Goal: Go to known website: Access a specific website the user already knows

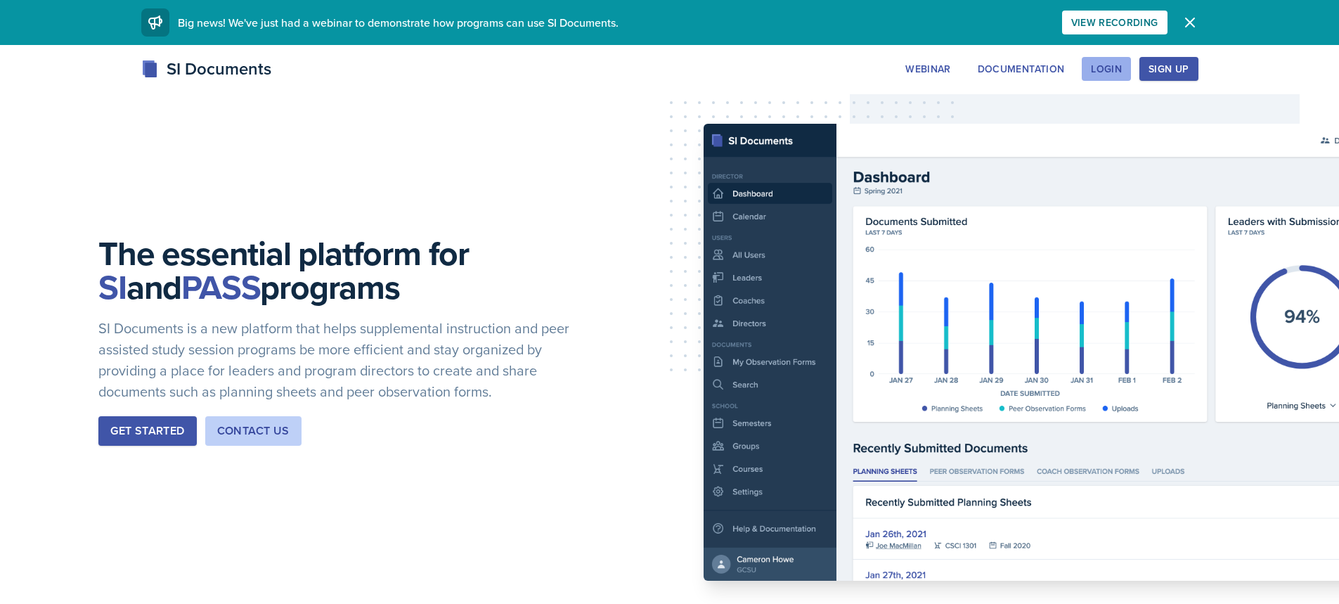
click at [1093, 72] on div "Login" at bounding box center [1106, 68] width 31 height 11
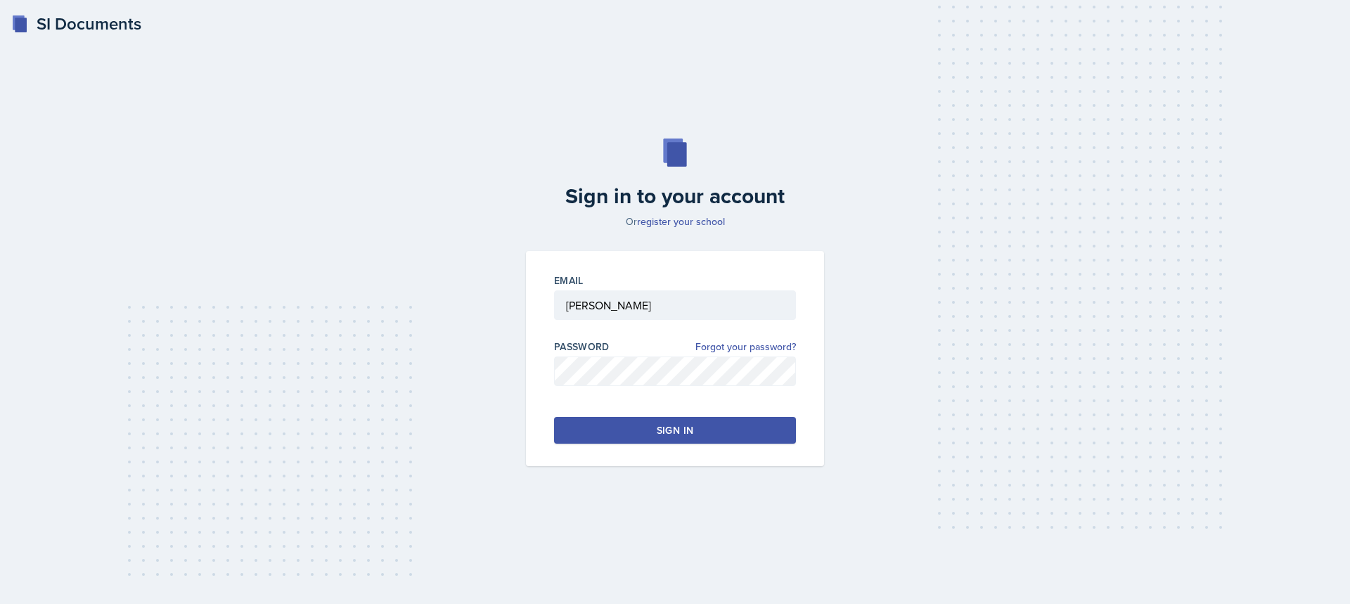
click at [658, 424] on div "Sign in" at bounding box center [675, 430] width 37 height 14
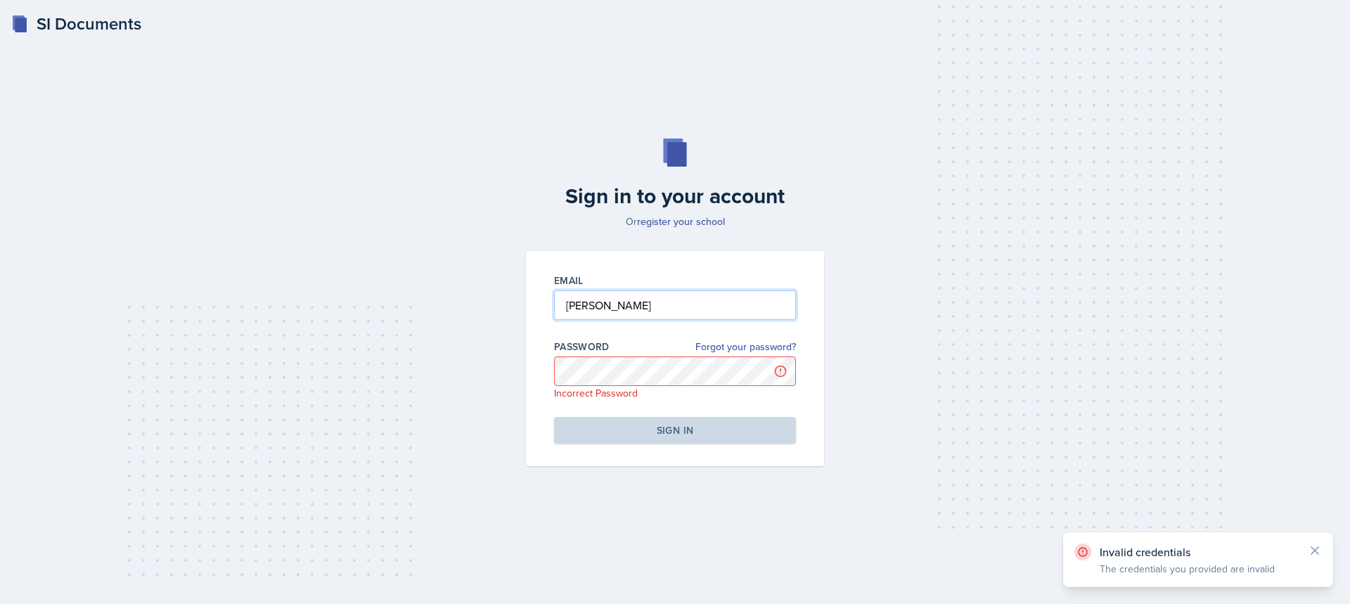
click at [622, 302] on input "[PERSON_NAME]" at bounding box center [675, 305] width 242 height 30
type input "L"
click at [755, 310] on input "[PERSON_NAME][EMAIL_ADDRESS][PERSON_NAME][DOMAIN_NAME]" at bounding box center [675, 305] width 242 height 30
click at [726, 299] on input "[EMAIL_ADDRESS][DOMAIN_NAME]" at bounding box center [675, 305] width 242 height 30
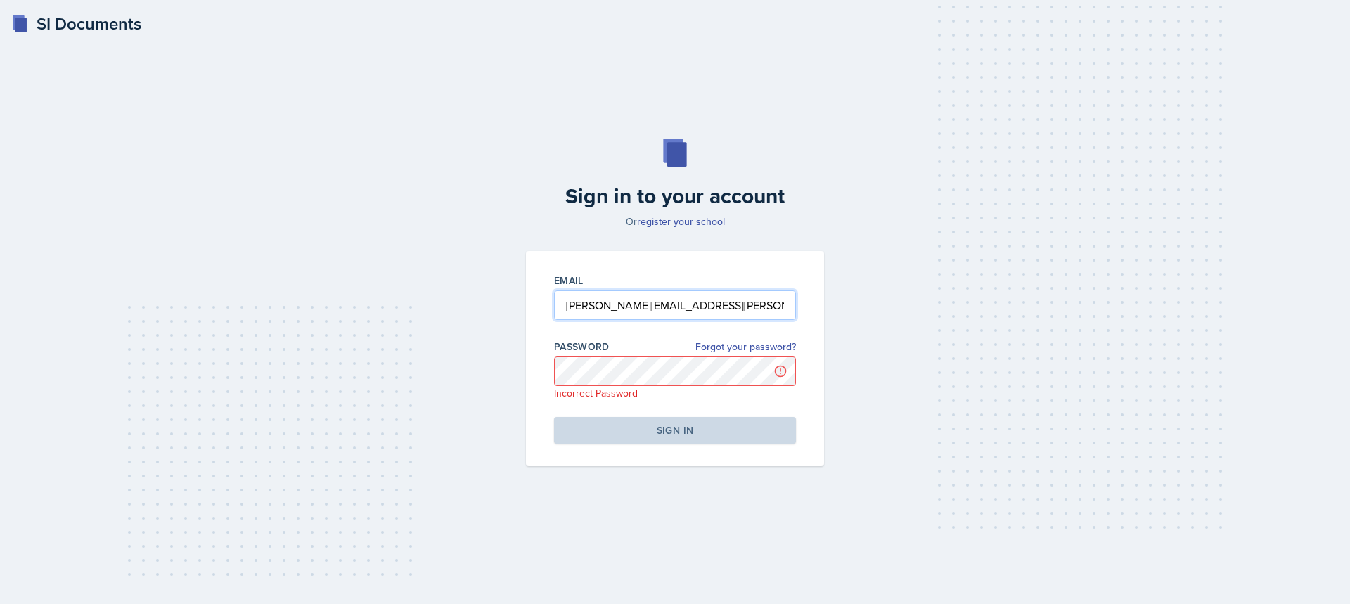
type input "[PERSON_NAME][EMAIL_ADDRESS][PERSON_NAME][DOMAIN_NAME]"
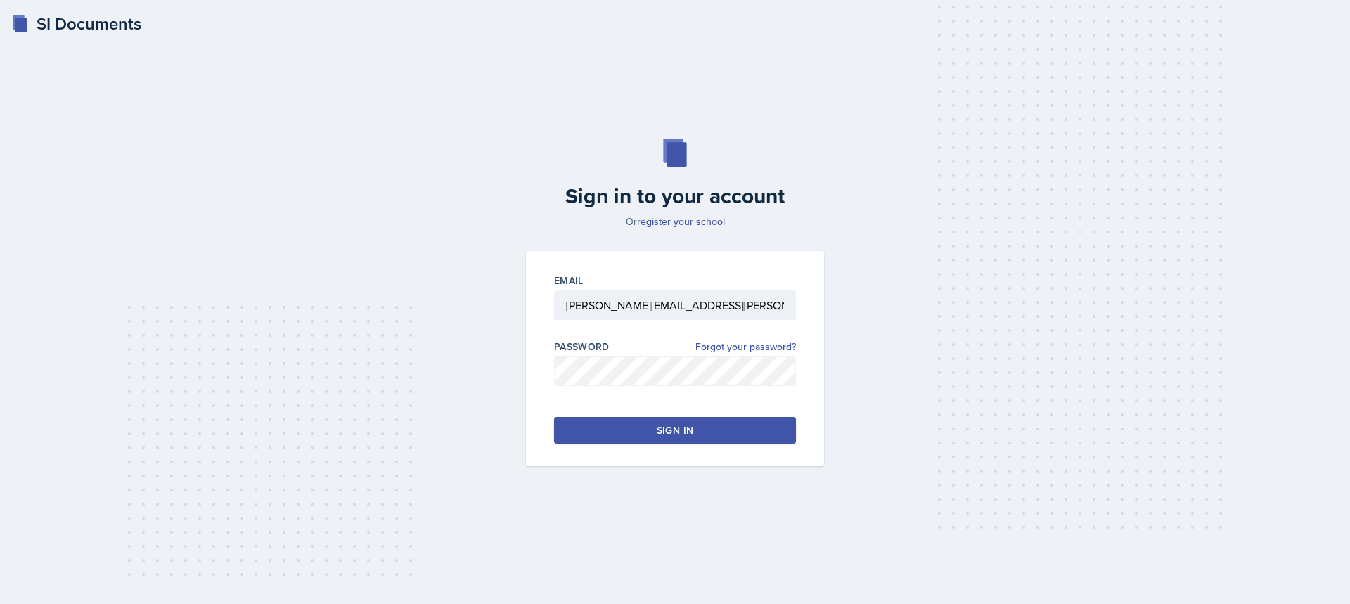
click at [713, 420] on button "Sign in" at bounding box center [675, 430] width 242 height 27
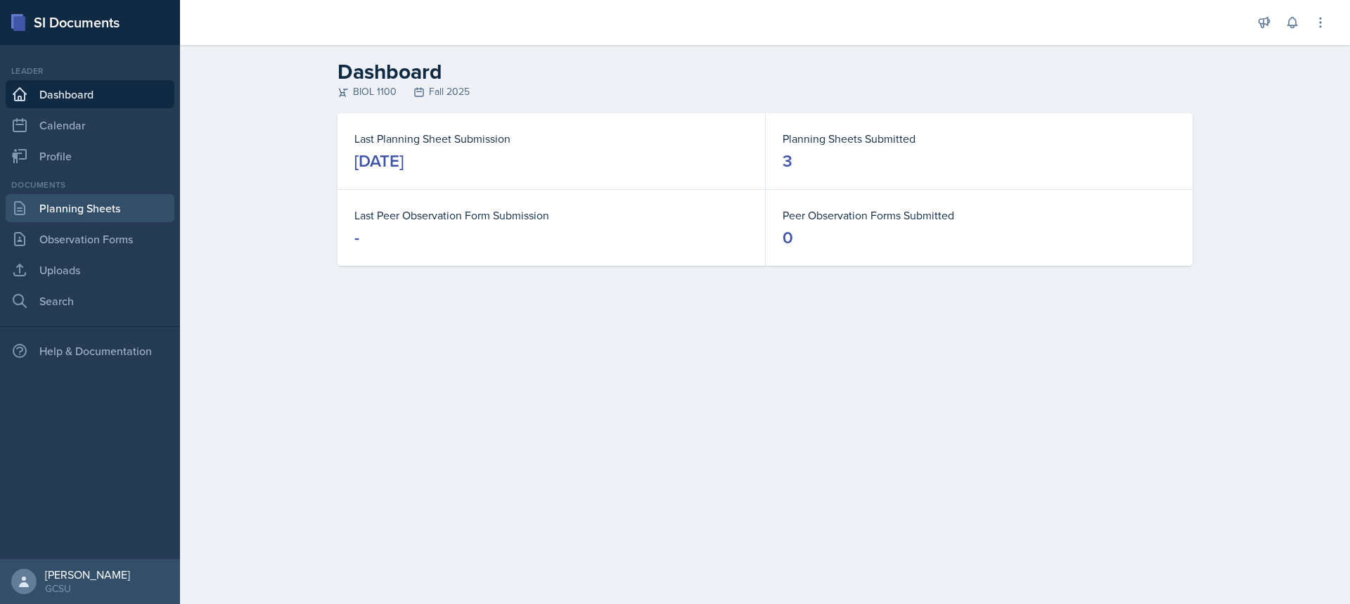
click at [100, 204] on link "Planning Sheets" at bounding box center [90, 208] width 169 height 28
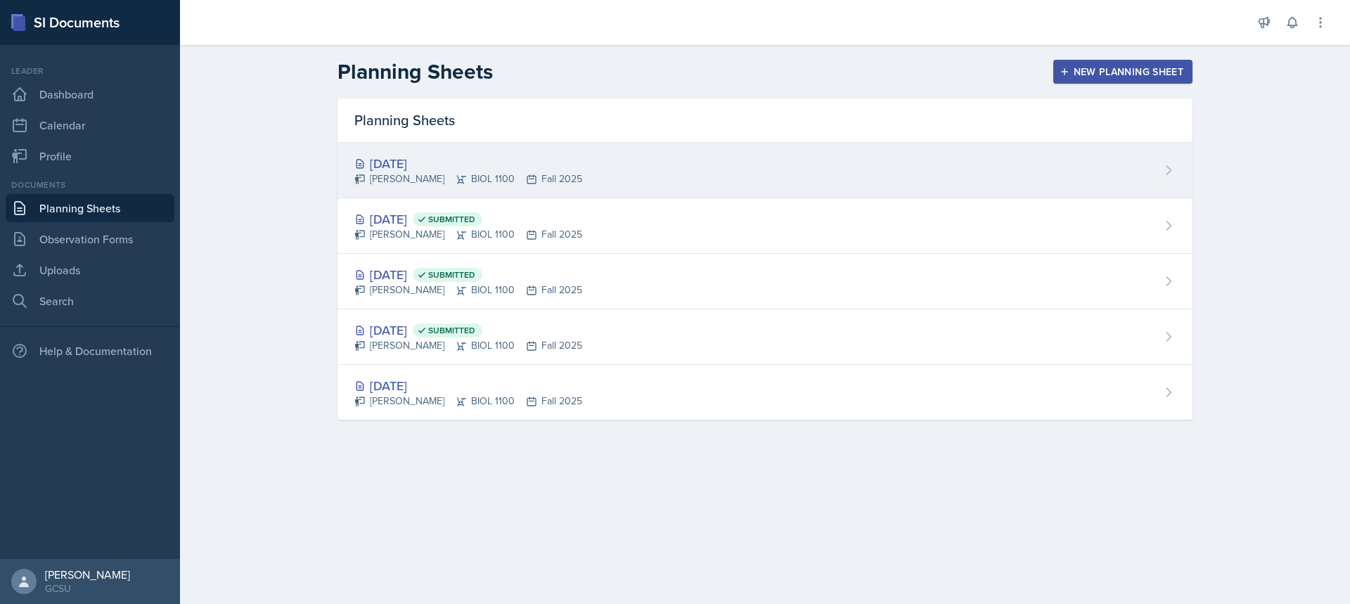
click at [387, 158] on div "[DATE]" at bounding box center [468, 163] width 228 height 19
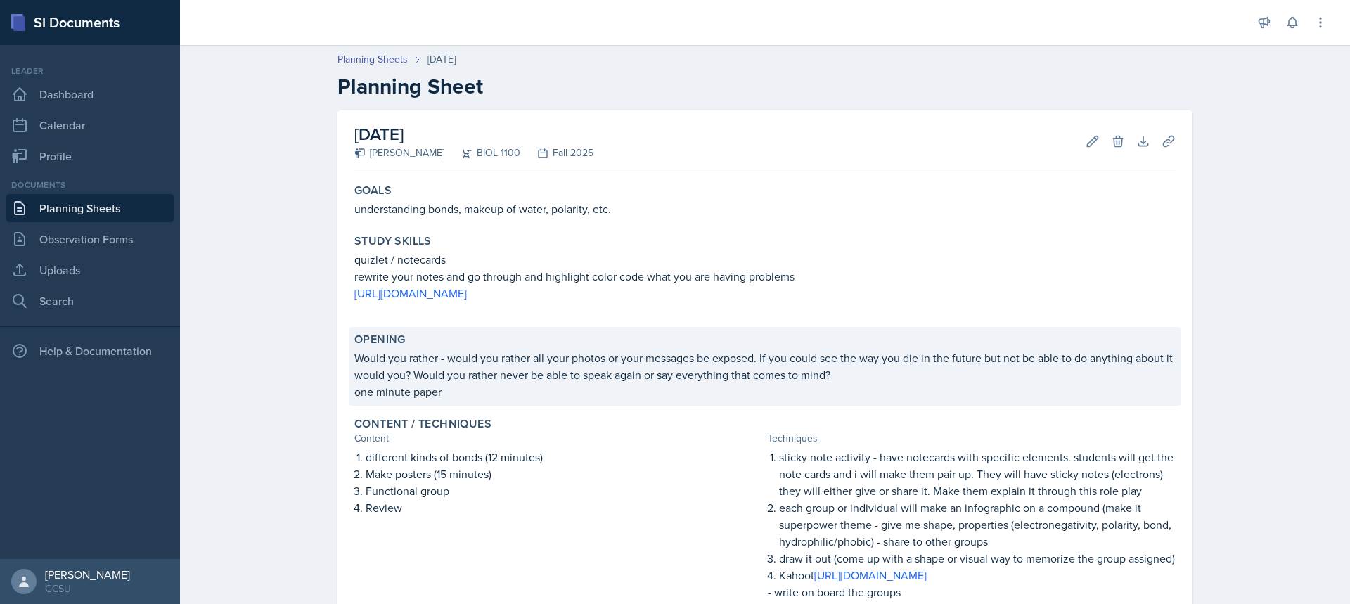
scroll to position [70, 0]
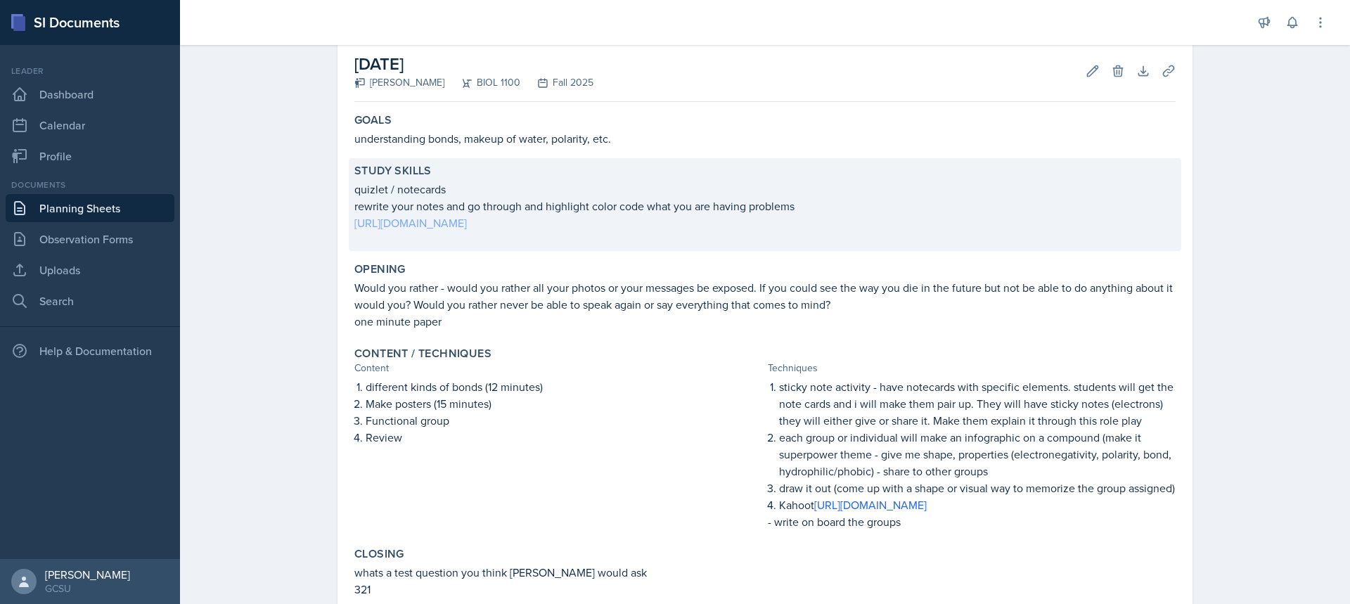
click at [467, 218] on link "[URL][DOMAIN_NAME]" at bounding box center [410, 222] width 112 height 15
